Goal: Information Seeking & Learning: Learn about a topic

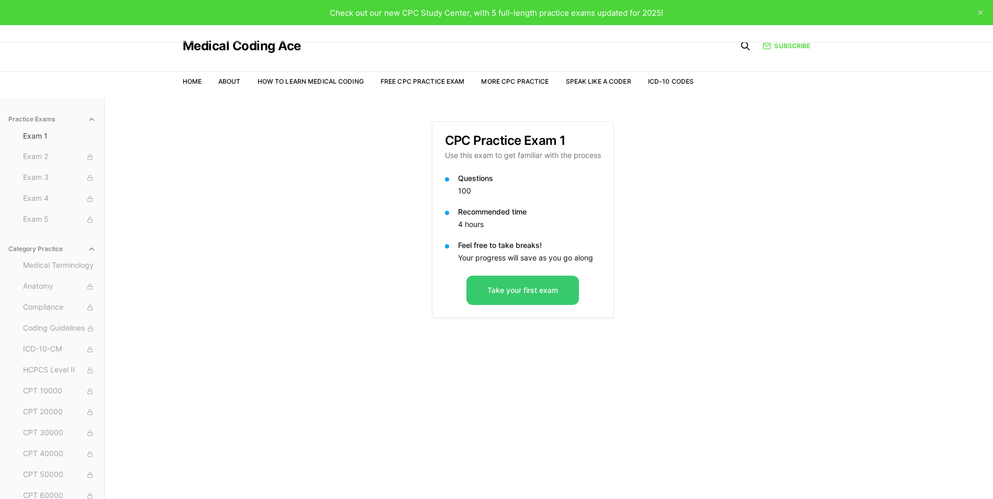
click at [509, 285] on button "Take your first exam" at bounding box center [522, 290] width 113 height 29
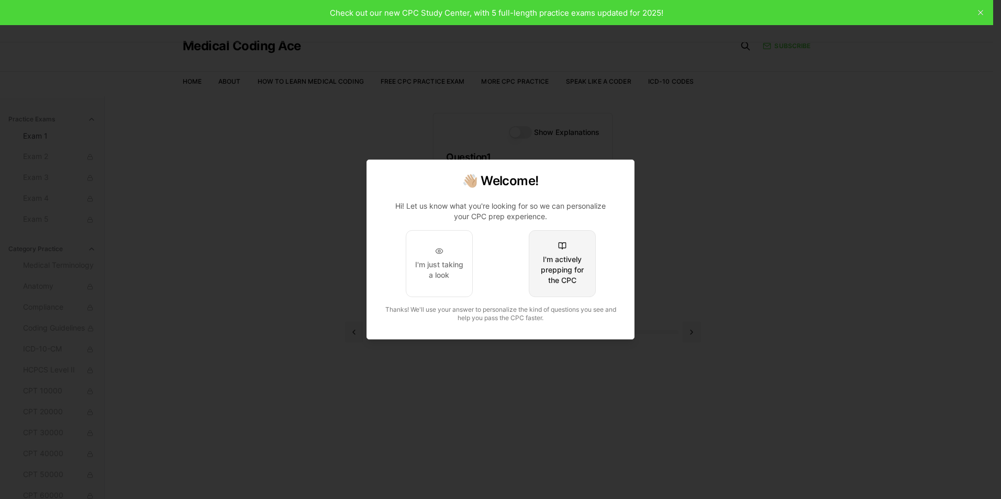
click at [568, 271] on div "I'm actively prepping for the CPC" at bounding box center [562, 269] width 49 height 31
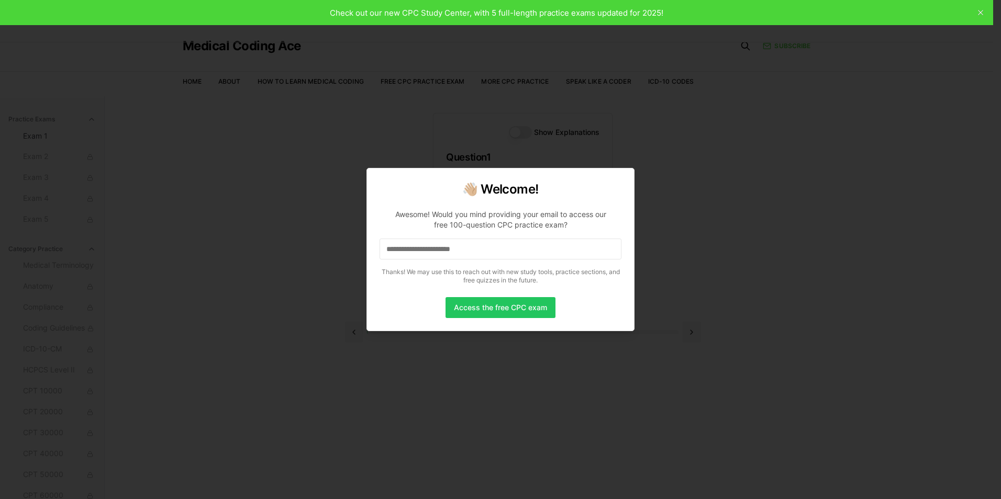
click at [510, 257] on input at bounding box center [501, 249] width 242 height 21
click at [504, 311] on button "Access the free CPC exam" at bounding box center [501, 307] width 110 height 21
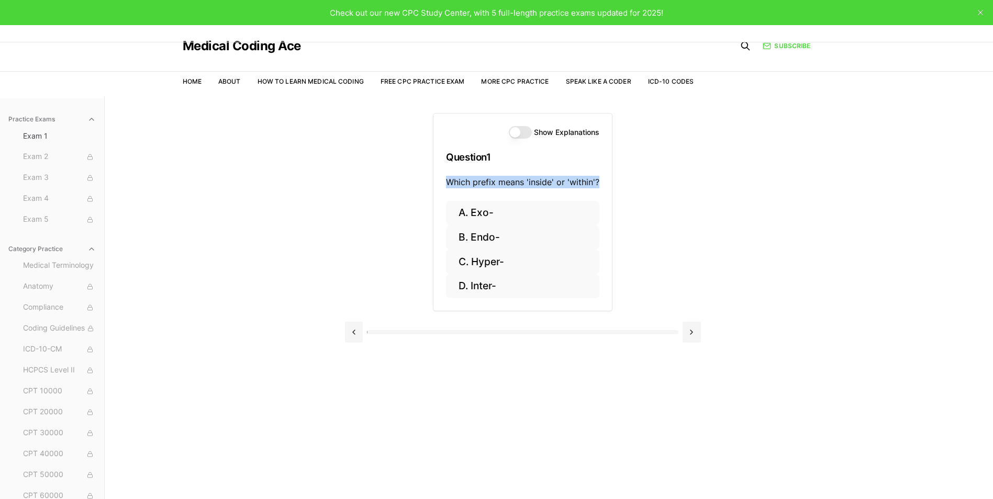
drag, startPoint x: 441, startPoint y: 179, endPoint x: 598, endPoint y: 198, distance: 158.3
click at [598, 198] on div "Show Explanations Question 1 Which prefix means 'inside' or 'within'?" at bounding box center [523, 157] width 179 height 87
drag, startPoint x: 598, startPoint y: 198, endPoint x: 582, endPoint y: 181, distance: 24.1
copy p "Which prefix means 'inside' or 'within'?"
click at [537, 287] on button "D. Inter-" at bounding box center [522, 286] width 153 height 25
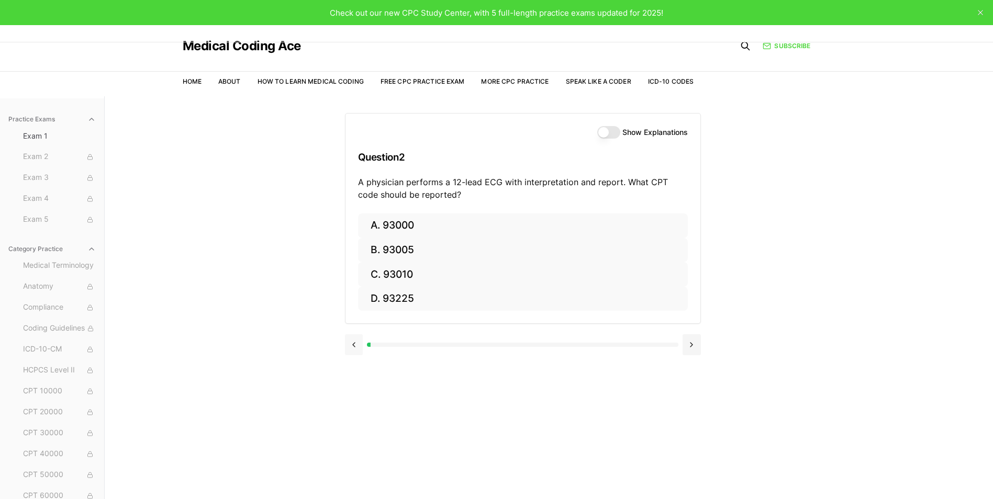
click at [358, 346] on button at bounding box center [354, 345] width 18 height 21
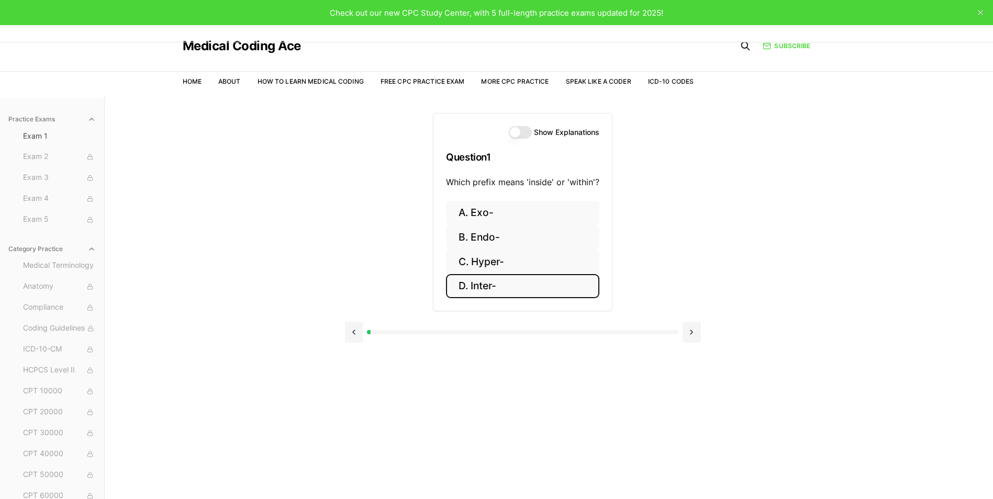
click at [513, 135] on button "Show Explanations" at bounding box center [520, 132] width 23 height 13
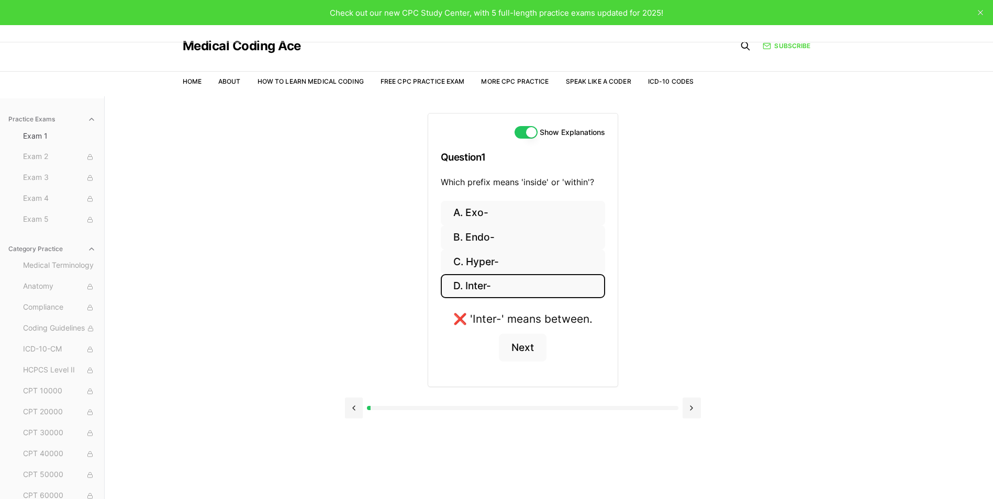
click at [530, 135] on button "Show Explanations" at bounding box center [526, 132] width 23 height 13
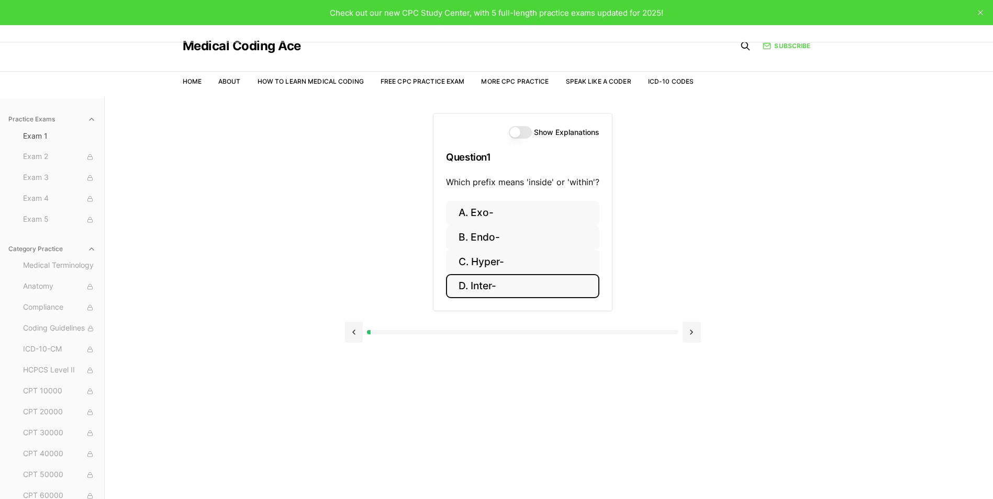
click at [514, 132] on button "Show Explanations" at bounding box center [520, 132] width 23 height 13
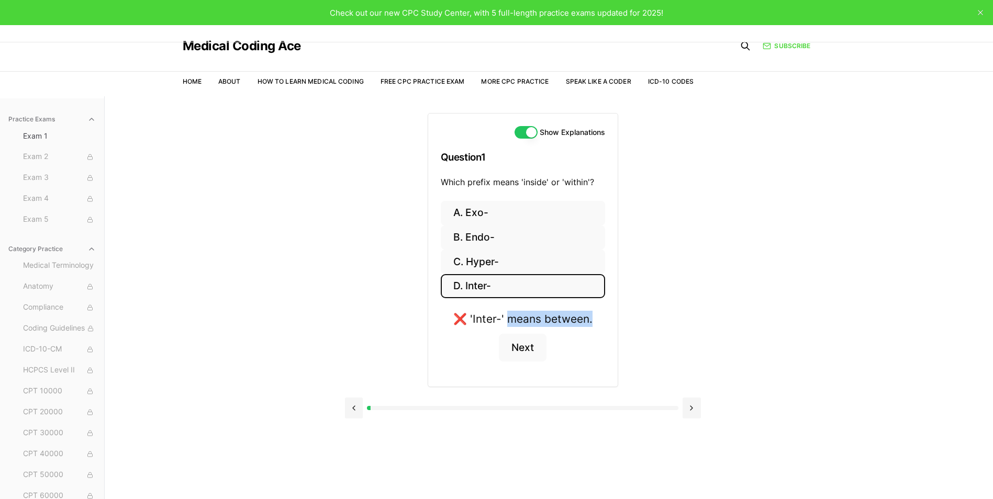
drag, startPoint x: 595, startPoint y: 318, endPoint x: 507, endPoint y: 319, distance: 88.0
click at [507, 319] on div "❌ 'Inter-' means between. Next" at bounding box center [523, 342] width 164 height 63
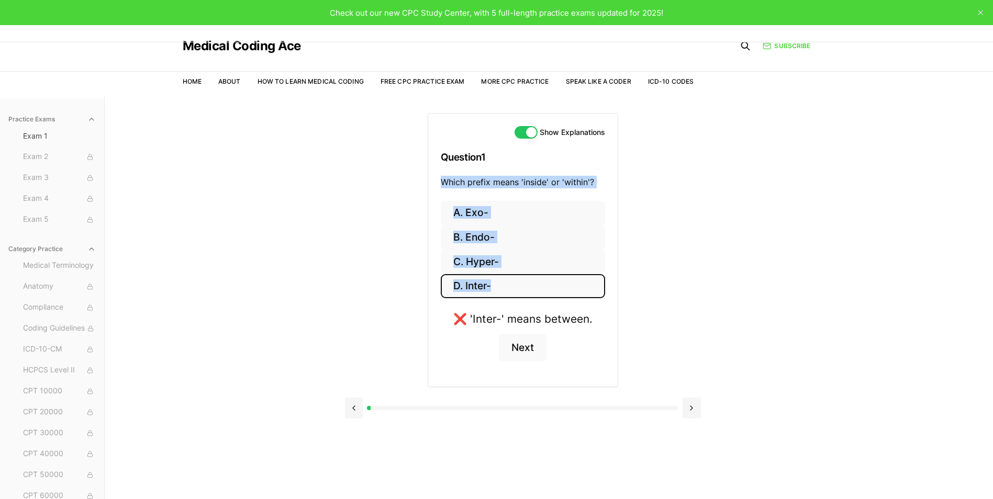
drag, startPoint x: 443, startPoint y: 180, endPoint x: 571, endPoint y: 288, distance: 167.9
click at [571, 288] on div "Show Explanations Question 1 Which prefix means 'inside' or 'within'? A. Exo- […" at bounding box center [523, 250] width 191 height 274
copy div "Which prefix means 'inside' or 'within'? A. Exo- [PERSON_NAME]- C. Hyper- D. In…"
click at [506, 237] on button "B. Endo-" at bounding box center [523, 238] width 164 height 25
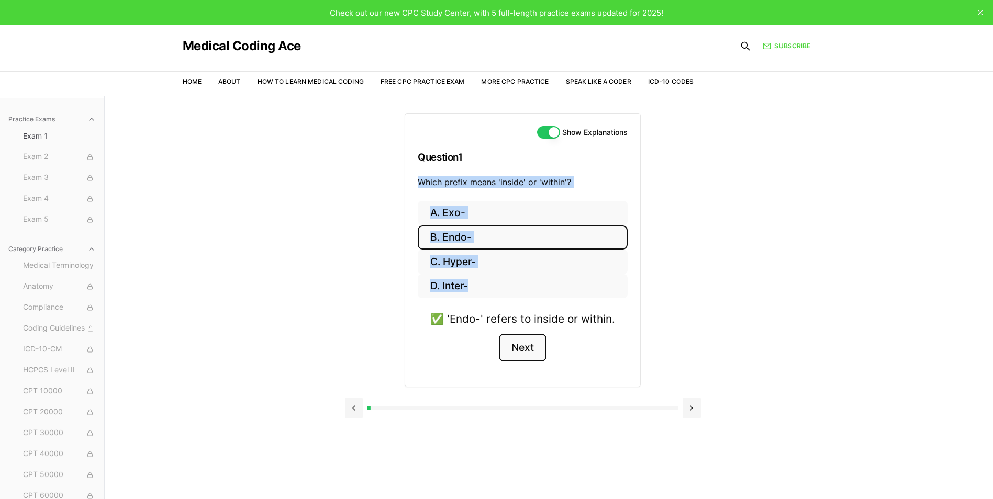
click at [526, 345] on button "Next" at bounding box center [523, 348] width 48 height 28
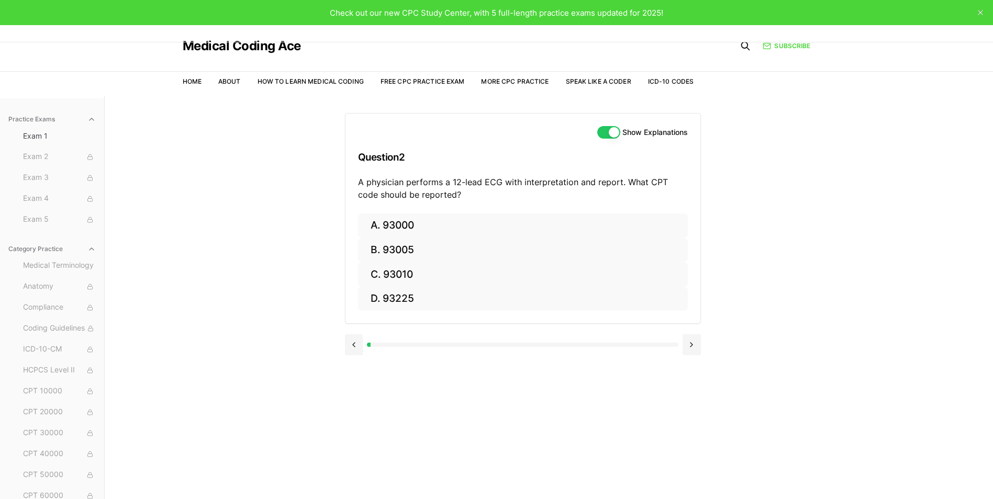
click at [398, 153] on h3 "Question 2" at bounding box center [523, 157] width 330 height 31
click at [616, 132] on button "Show Explanations" at bounding box center [608, 132] width 23 height 13
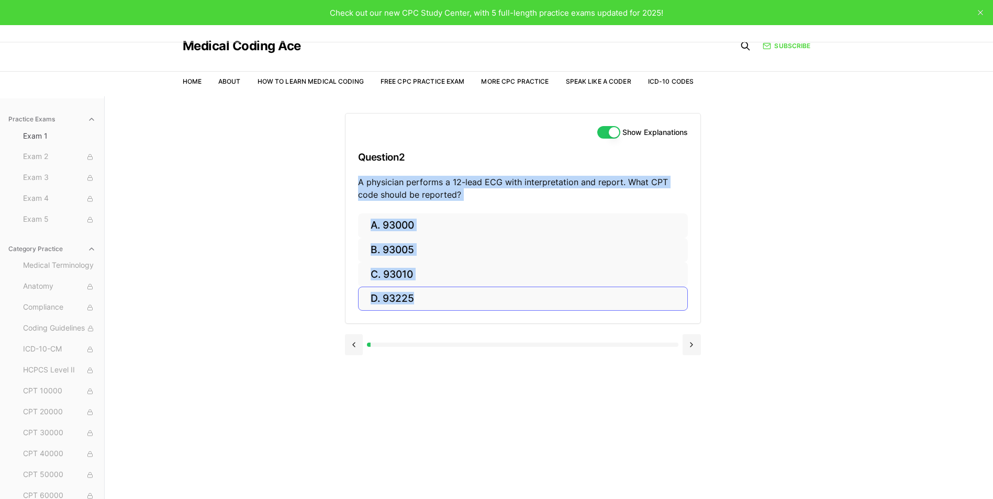
drag, startPoint x: 357, startPoint y: 180, endPoint x: 492, endPoint y: 296, distance: 178.5
click at [492, 296] on div "Show Explanations Question 2 A physician performs a 12-lead [MEDICAL_DATA] with…" at bounding box center [523, 218] width 356 height 211
drag, startPoint x: 492, startPoint y: 296, endPoint x: 418, endPoint y: 188, distance: 130.7
copy div "A physician performs a 12-lead [MEDICAL_DATA] with interpretation and report. W…"
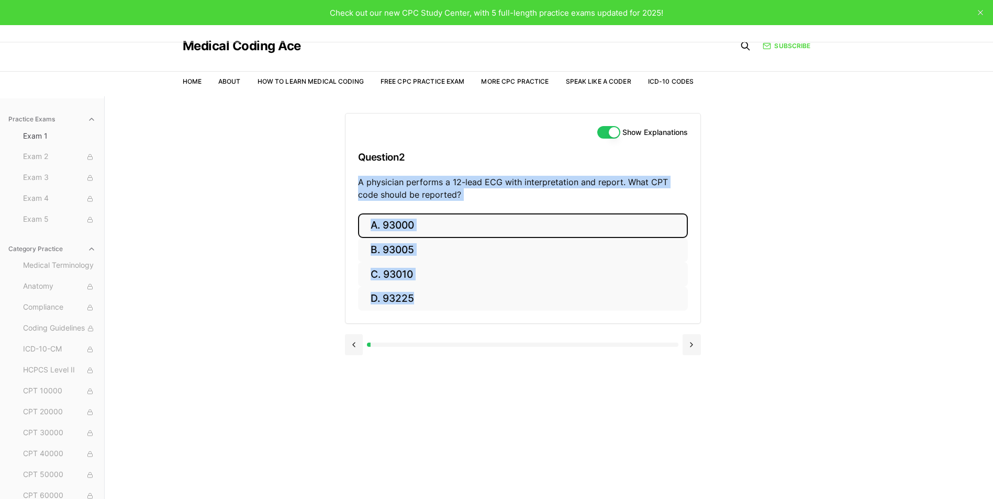
click at [429, 226] on button "A. 93000" at bounding box center [523, 226] width 330 height 25
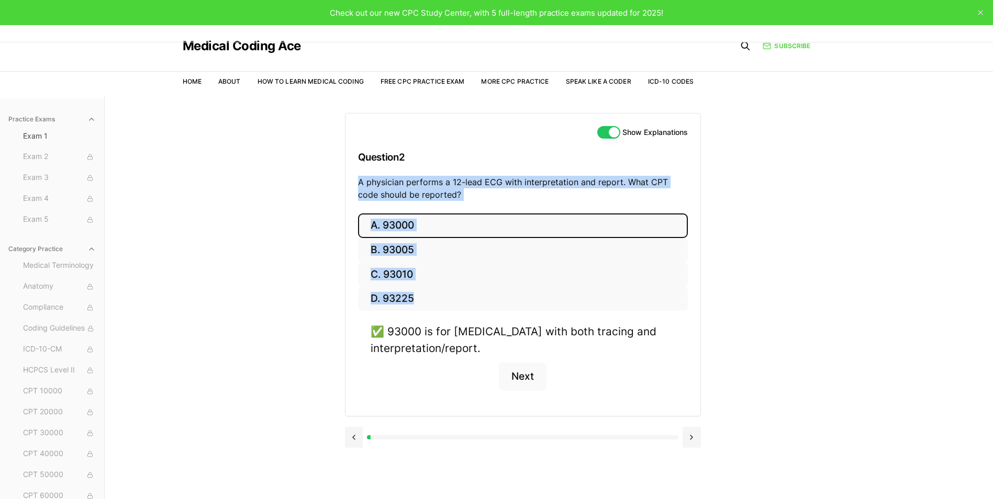
click at [490, 185] on p "A physician performs a 12-lead ECG with interpretation and report. What CPT cod…" at bounding box center [523, 188] width 330 height 25
click at [540, 196] on p "A physician performs a 12-lead ECG with interpretation and report. What CPT cod…" at bounding box center [523, 188] width 330 height 25
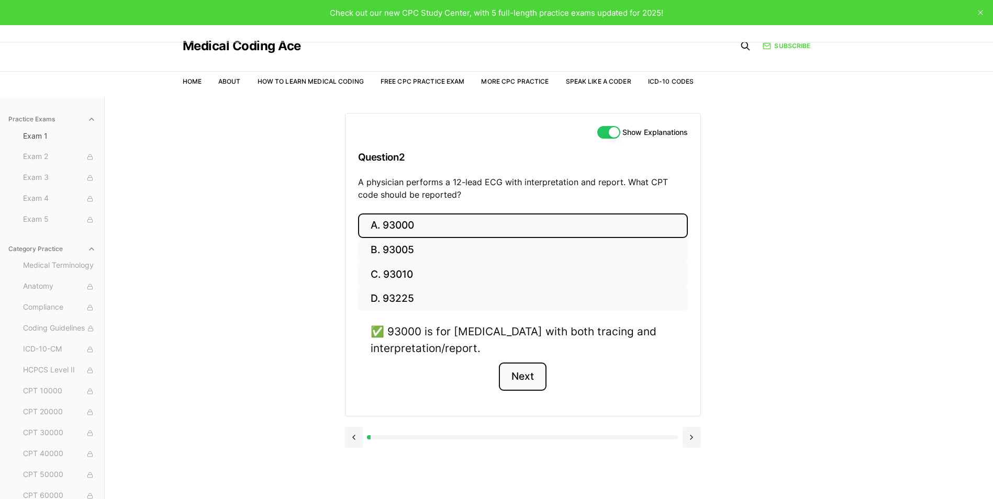
click at [531, 382] on button "Next" at bounding box center [523, 377] width 48 height 28
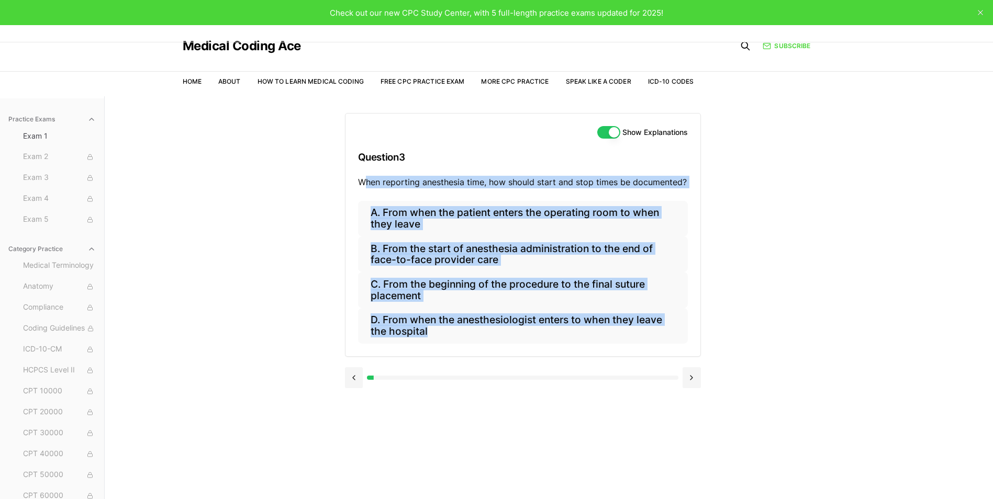
drag, startPoint x: 363, startPoint y: 188, endPoint x: 711, endPoint y: 343, distance: 380.9
click at [711, 343] on div "Show Explanations Question 3 When reporting anesthesia time, how should start a…" at bounding box center [549, 345] width 408 height 499
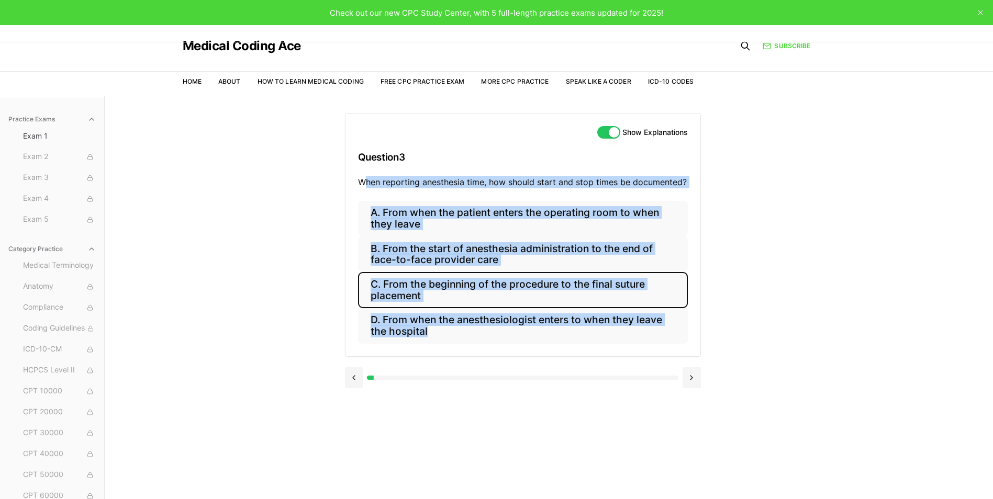
copy div "hen reporting anesthesia time, how should start and stop times be documented? A…"
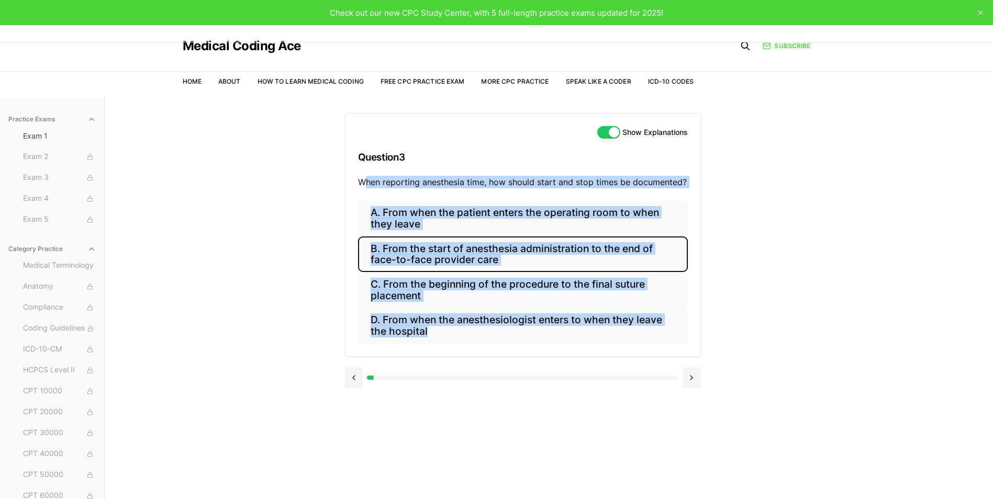
click at [458, 254] on button "B. From the start of anesthesia administration to the end of face-to-face provi…" at bounding box center [523, 255] width 330 height 36
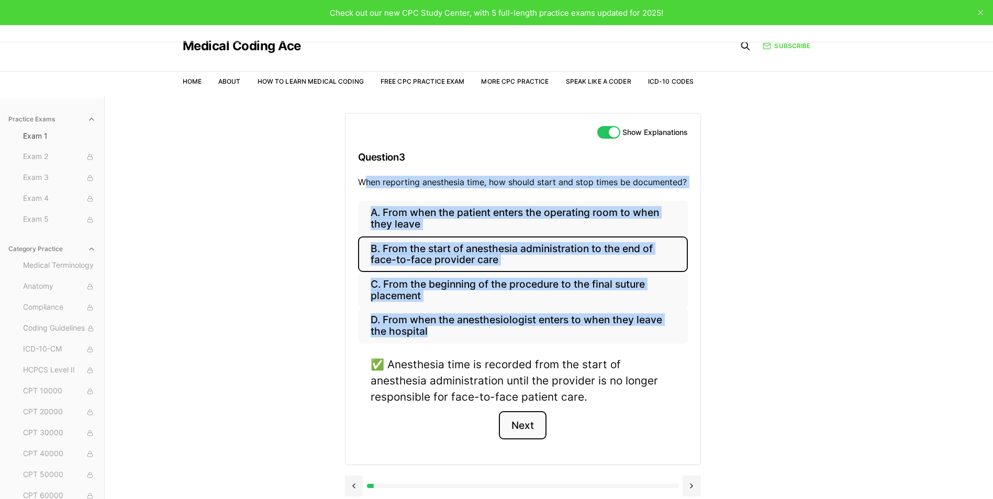
click at [512, 428] on button "Next" at bounding box center [523, 426] width 48 height 28
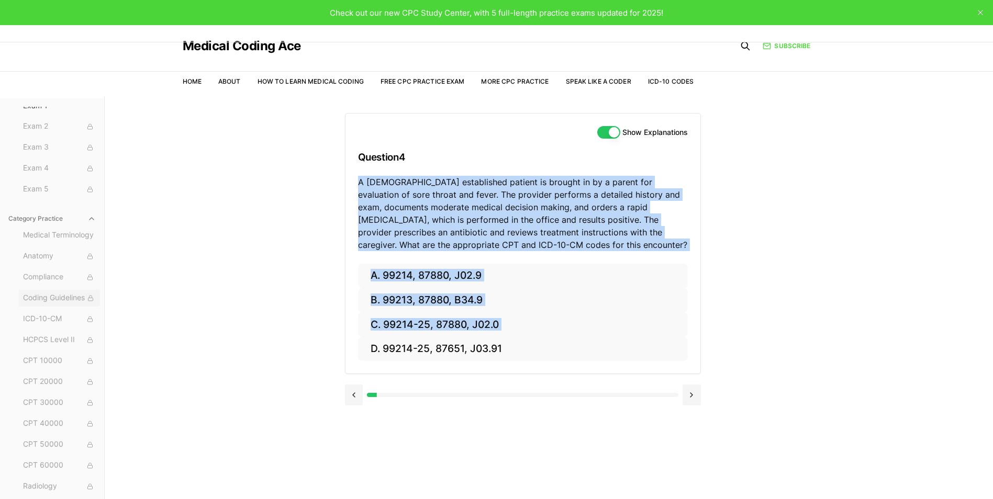
scroll to position [47, 0]
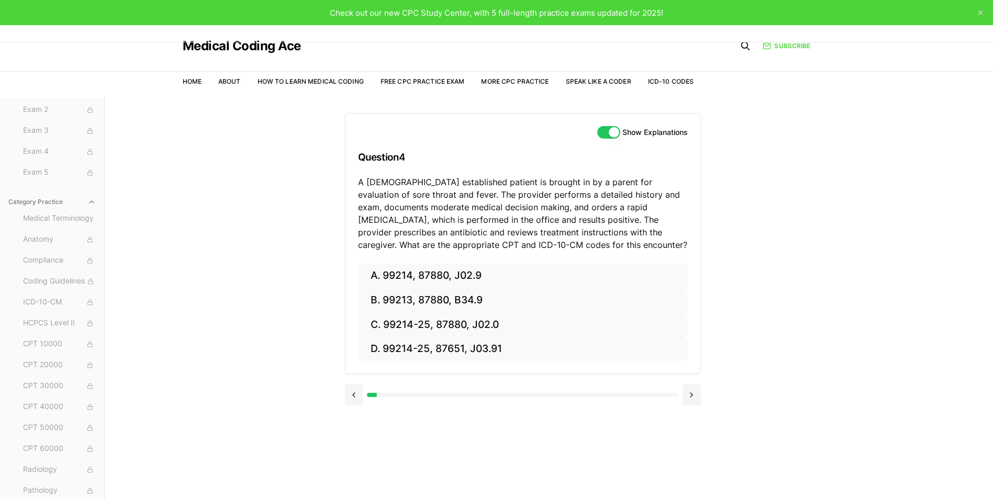
click at [51, 230] on div "Medical Terminology Anatomy Compliance Coding Guidelines ICD-10-CM HCPCS Level …" at bounding box center [59, 396] width 81 height 373
click at [50, 218] on span "Medical Terminology" at bounding box center [59, 219] width 73 height 12
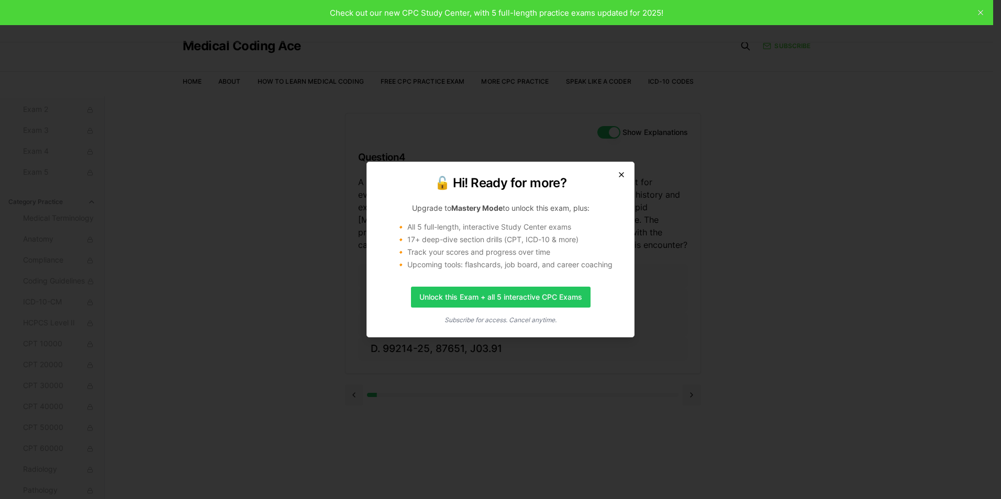
click at [624, 171] on icon "button" at bounding box center [621, 175] width 8 height 8
